Goal: Transaction & Acquisition: Purchase product/service

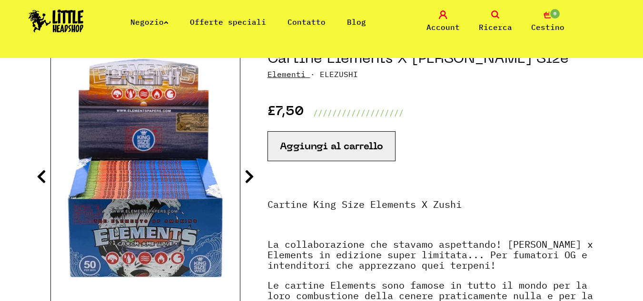
scroll to position [136, 0]
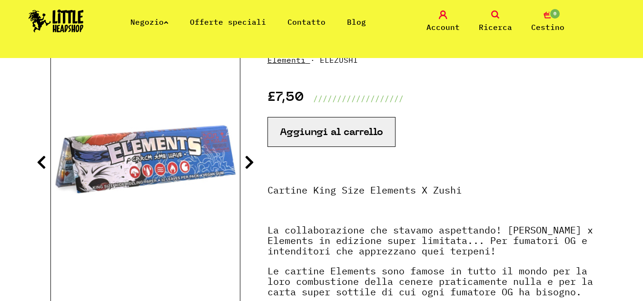
click at [251, 161] on icon at bounding box center [250, 162] width 10 height 15
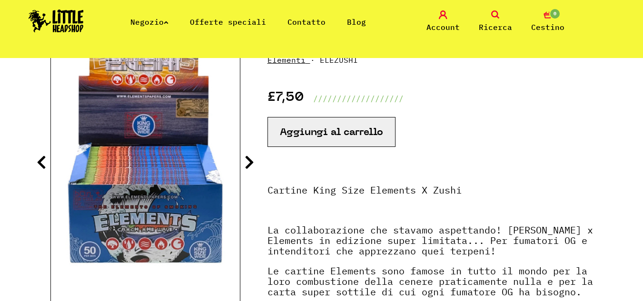
click at [251, 161] on icon at bounding box center [250, 162] width 10 height 15
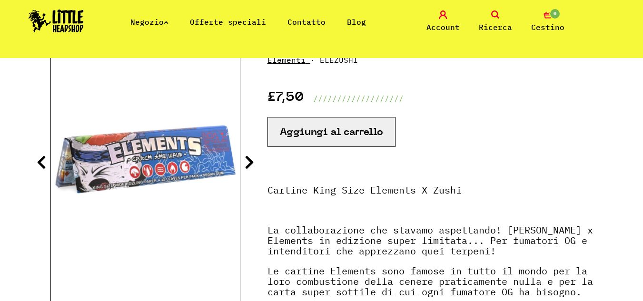
click at [251, 161] on icon at bounding box center [250, 162] width 10 height 15
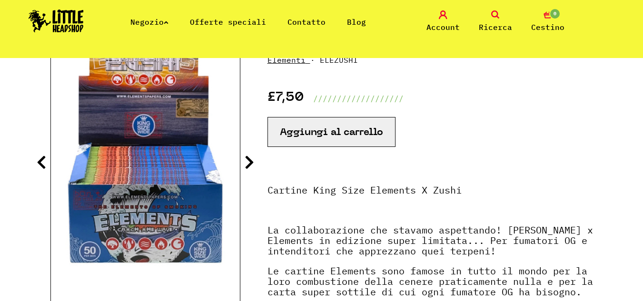
click at [337, 125] on button "Aggiungi al carrello" at bounding box center [332, 132] width 128 height 30
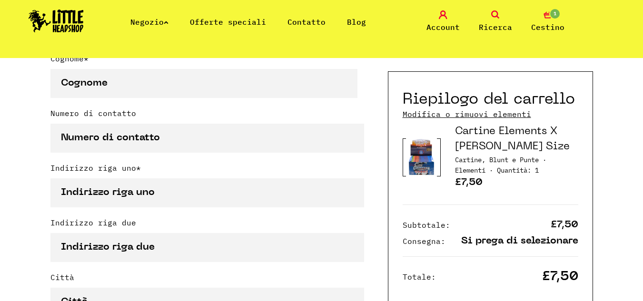
scroll to position [250, 0]
